Goal: Information Seeking & Learning: Learn about a topic

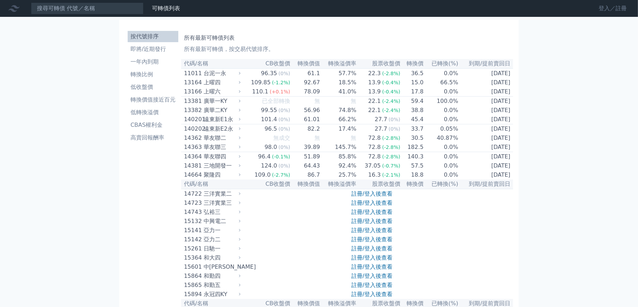
click at [616, 7] on link "登入／註冊" at bounding box center [612, 8] width 39 height 11
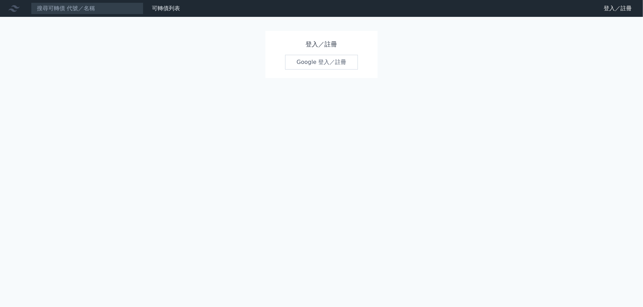
click at [349, 62] on link "Google 登入／註冊" at bounding box center [321, 62] width 73 height 15
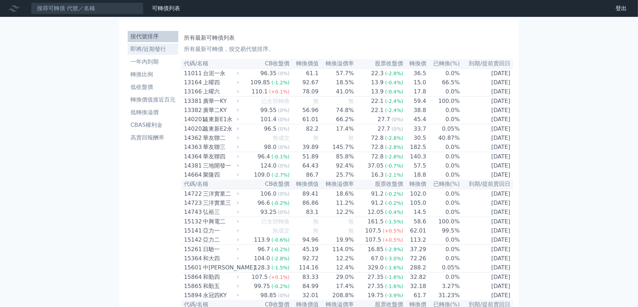
click at [146, 52] on li "即將/近期發行" at bounding box center [153, 49] width 51 height 8
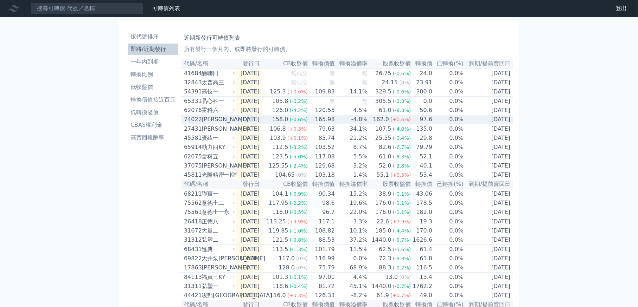
click at [213, 124] on div "[PERSON_NAME]" at bounding box center [217, 119] width 32 height 8
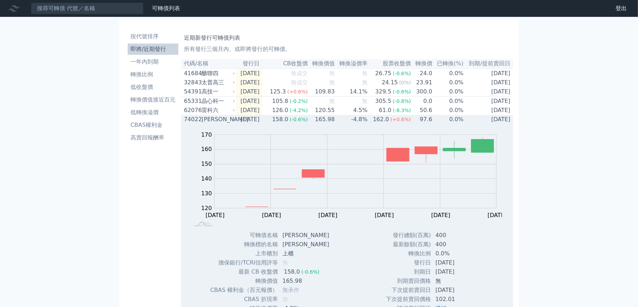
click at [213, 124] on div "[PERSON_NAME]" at bounding box center [217, 119] width 32 height 8
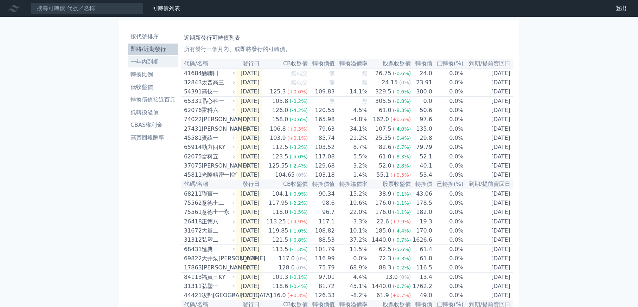
click at [160, 67] on link "一年內到期" at bounding box center [153, 61] width 51 height 11
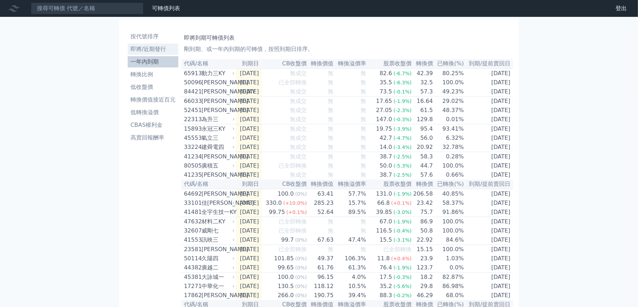
click at [149, 54] on link "即將/近期發行" at bounding box center [153, 49] width 51 height 11
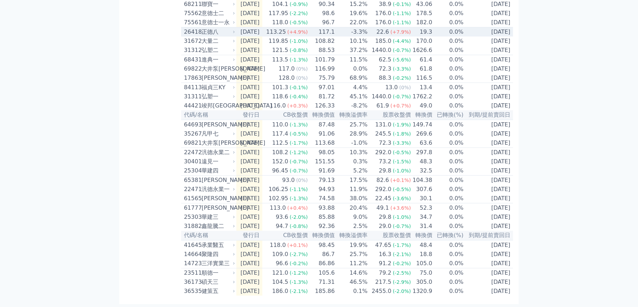
scroll to position [220, 0]
